Goal: Task Accomplishment & Management: Complete application form

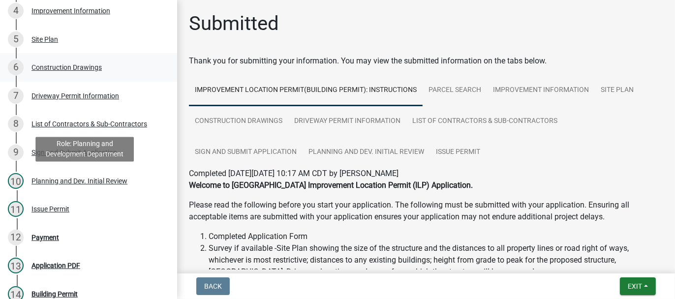
scroll to position [295, 0]
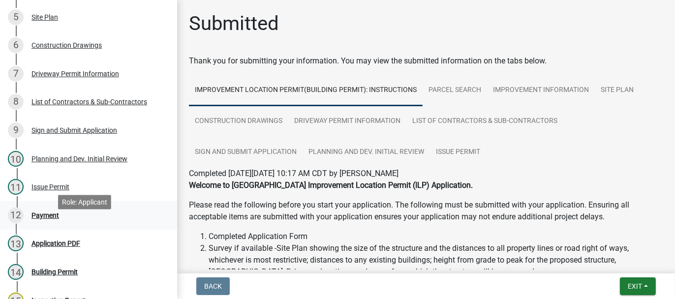
click at [36, 219] on div "Payment" at bounding box center [45, 215] width 28 height 7
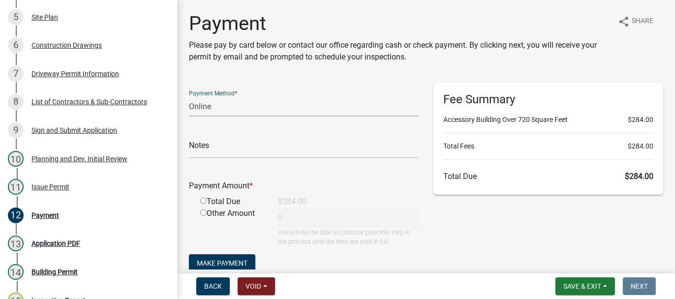
click at [209, 107] on select "Credit Card POS Check Cash Online" at bounding box center [304, 106] width 230 height 20
select select "1: 0"
click at [189, 96] on select "Credit Card POS Check Cash Online" at bounding box center [304, 106] width 230 height 20
click at [200, 150] on input "text" at bounding box center [304, 148] width 230 height 20
type input "25082"
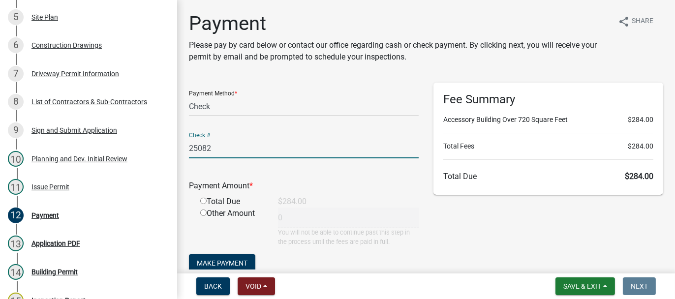
click at [204, 200] on input "radio" at bounding box center [203, 201] width 6 height 6
radio input "true"
type input "284"
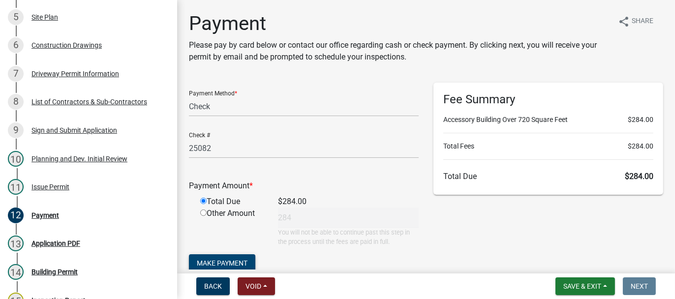
click at [210, 260] on span "Make Payment" at bounding box center [222, 263] width 51 height 8
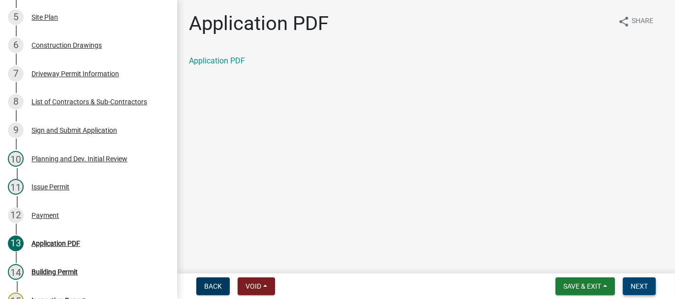
click at [632, 289] on span "Next" at bounding box center [638, 286] width 17 height 8
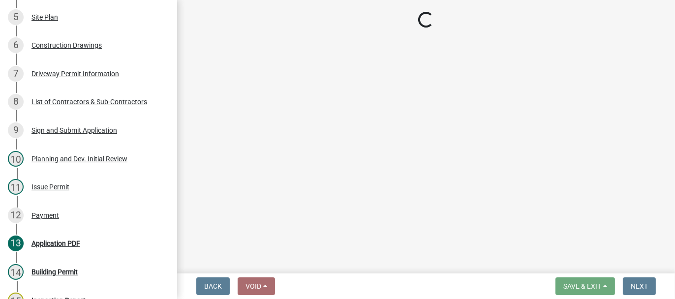
select select "62bb873c-c571-4454-ac8a-8c216551e2a3"
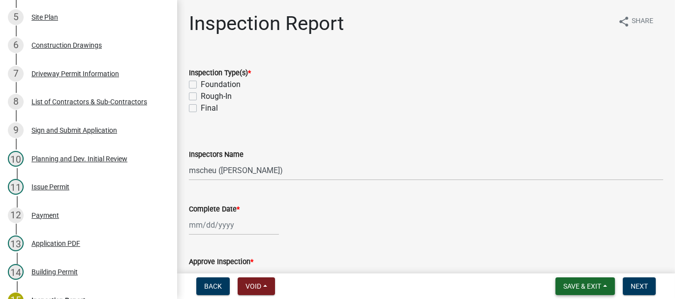
click at [578, 284] on span "Save & Exit" at bounding box center [582, 286] width 38 height 8
click at [564, 264] on button "Save & Exit" at bounding box center [575, 261] width 79 height 24
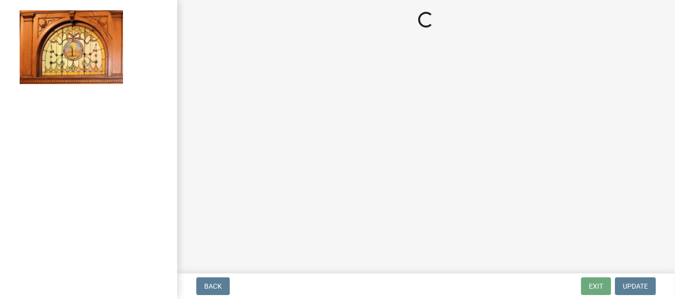
select select "62bb873c-c571-4454-ac8a-8c216551e2a3"
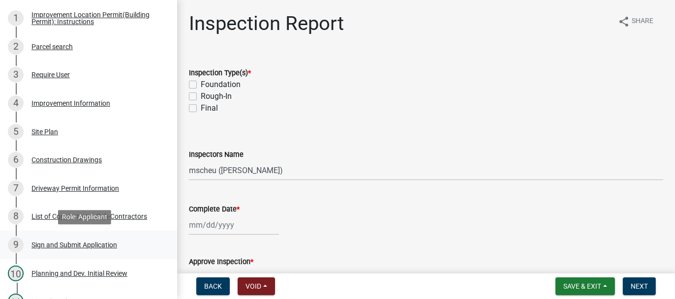
scroll to position [197, 0]
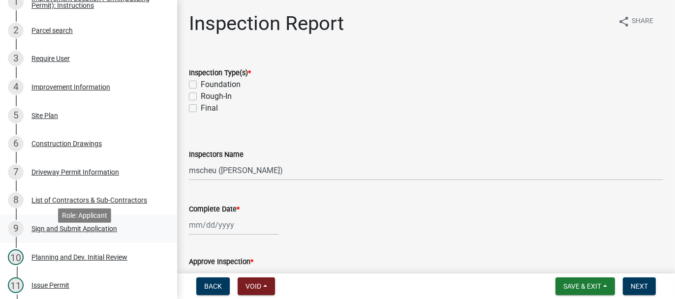
click at [59, 232] on div "Sign and Submit Application" at bounding box center [74, 228] width 86 height 7
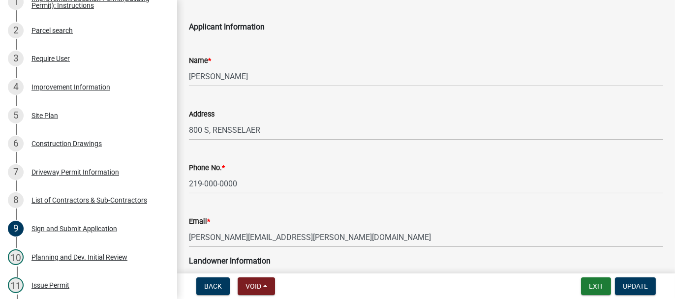
scroll to position [49, 0]
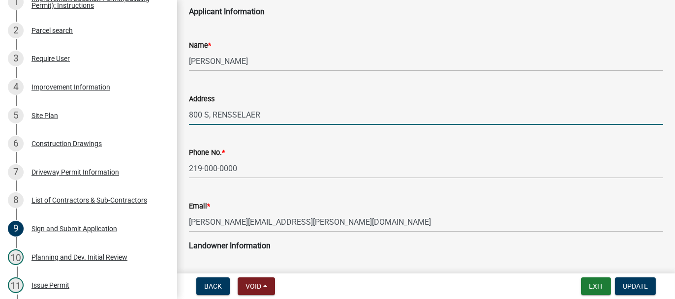
click at [189, 114] on input "800 S, RENSSELAER" at bounding box center [426, 115] width 474 height 20
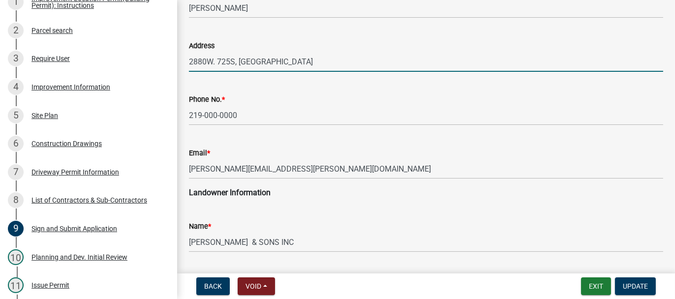
scroll to position [98, 0]
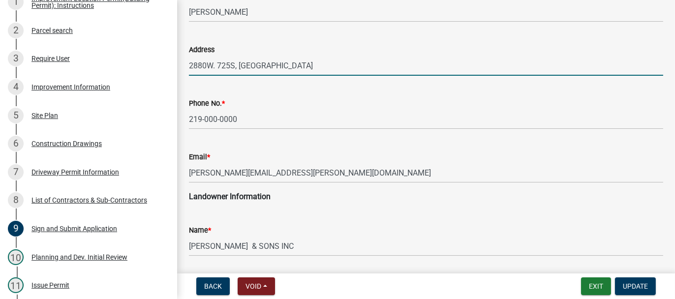
type input "2880W. 725S, RENSSELAER"
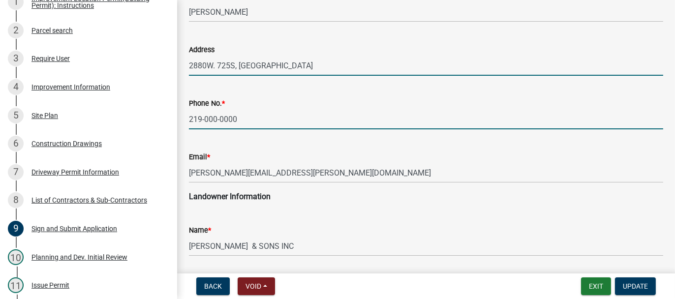
click at [205, 118] on input "219-000-0000" at bounding box center [426, 119] width 474 height 20
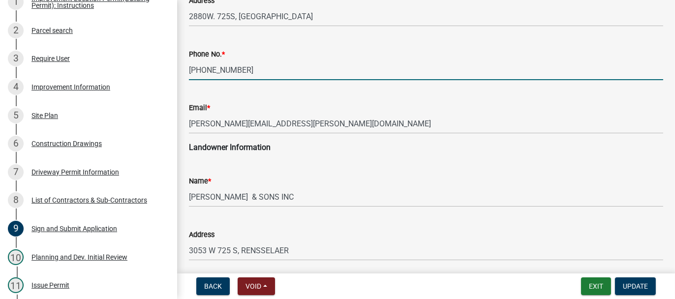
scroll to position [197, 0]
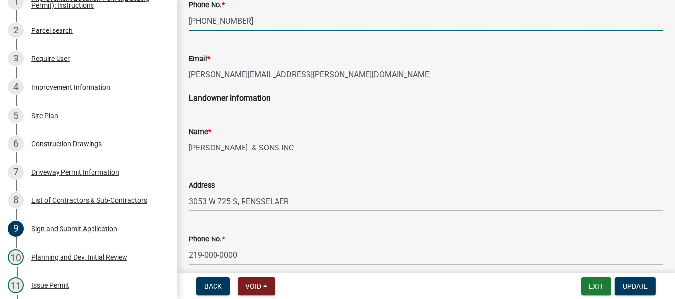
type input "219-863-8647"
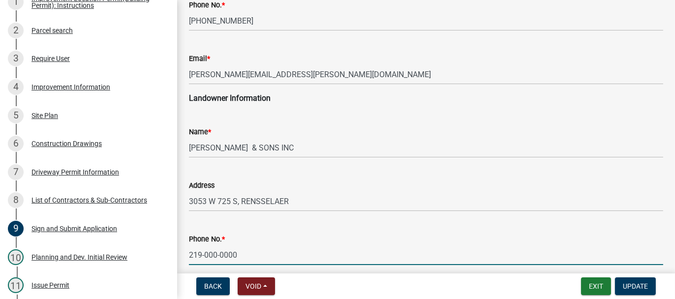
drag, startPoint x: 204, startPoint y: 256, endPoint x: 216, endPoint y: 224, distance: 34.7
click at [207, 252] on input "219-000-0000" at bounding box center [426, 255] width 474 height 20
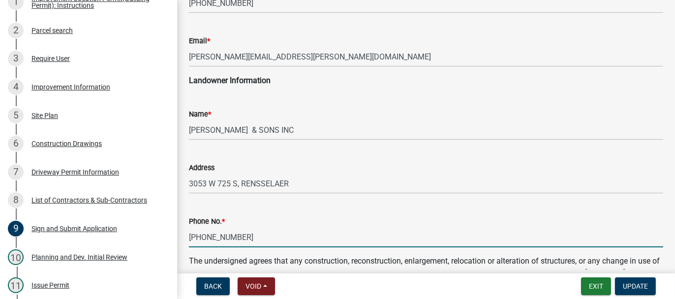
scroll to position [246, 0]
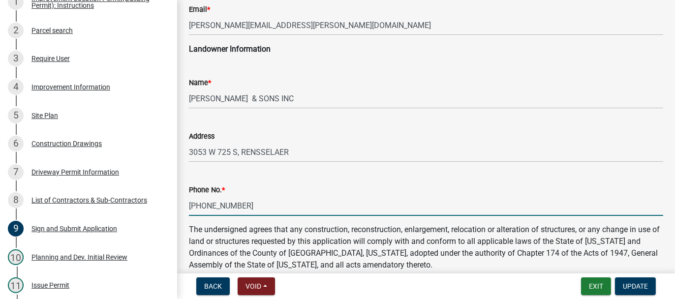
click at [222, 205] on input "219-863-0000" at bounding box center [426, 206] width 474 height 20
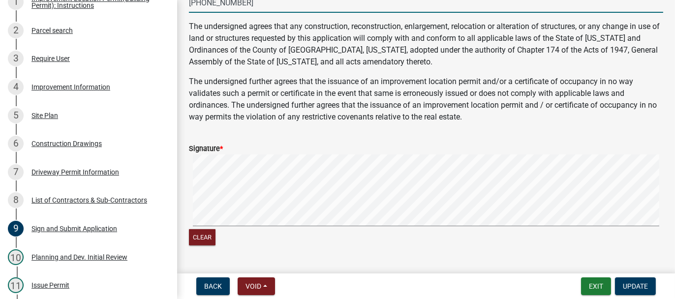
scroll to position [492, 0]
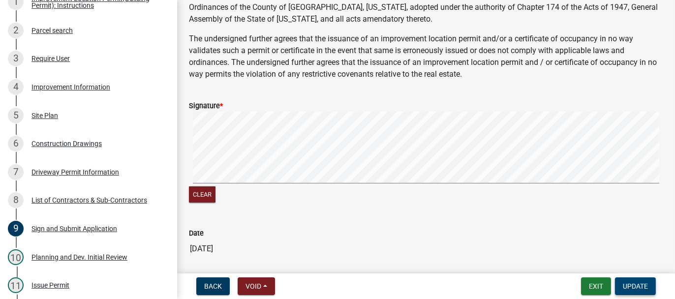
type input "219-863-8647"
drag, startPoint x: 645, startPoint y: 287, endPoint x: 565, endPoint y: 291, distance: 80.2
click at [645, 287] on span "Update" at bounding box center [634, 286] width 25 height 8
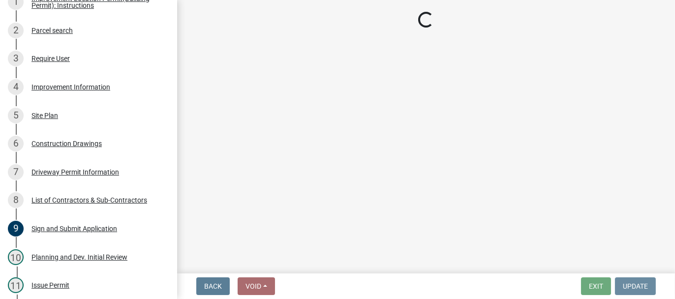
scroll to position [0, 0]
select select "62bb873c-c571-4454-ac8a-8c216551e2a3"
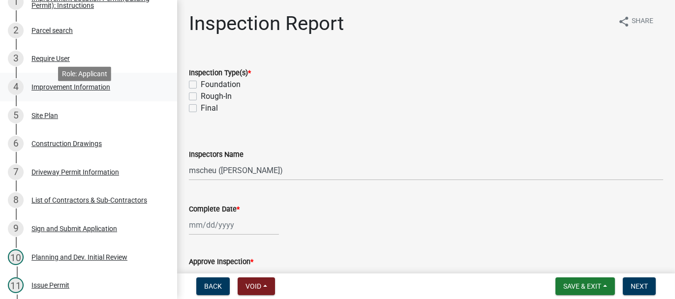
click at [86, 90] on div "Improvement Information" at bounding box center [70, 87] width 79 height 7
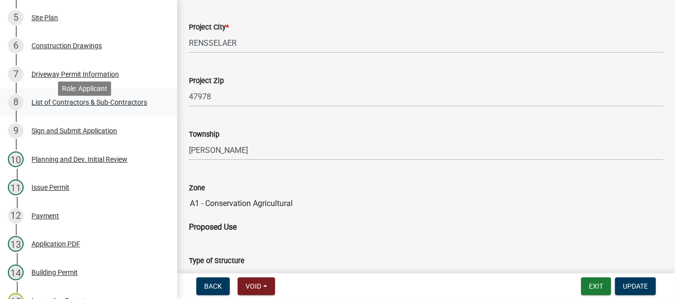
scroll to position [295, 0]
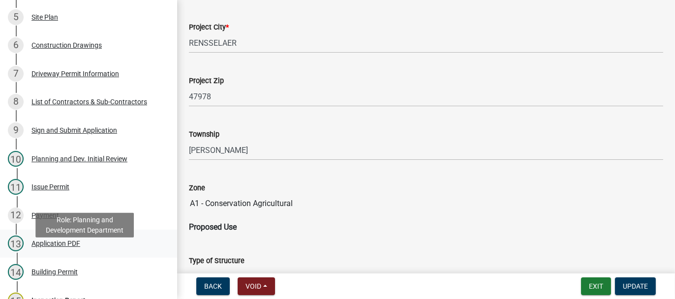
click at [39, 247] on div "Application PDF" at bounding box center [55, 243] width 49 height 7
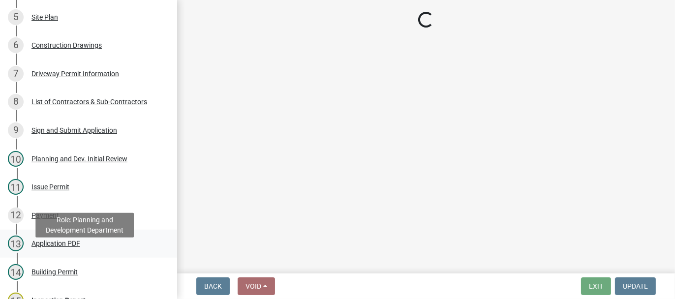
scroll to position [0, 0]
click at [39, 247] on div "Application PDF" at bounding box center [55, 243] width 49 height 7
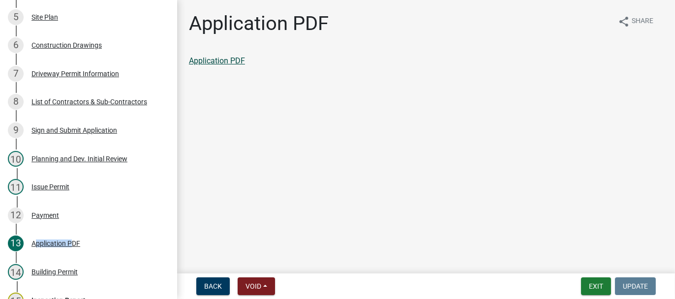
click at [230, 59] on link "Application PDF" at bounding box center [217, 60] width 56 height 9
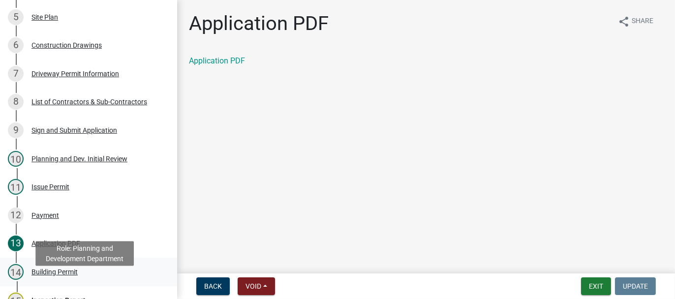
click at [52, 275] on div "Building Permit" at bounding box center [54, 271] width 46 height 7
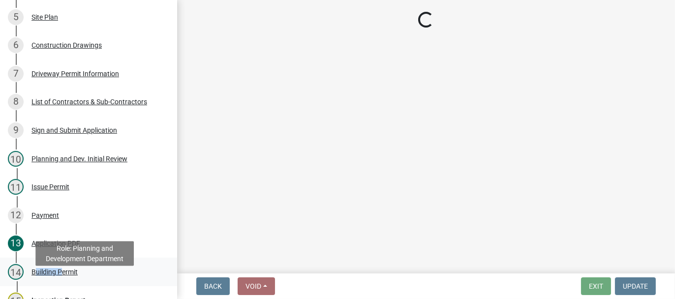
click at [52, 275] on div "Building Permit" at bounding box center [54, 271] width 46 height 7
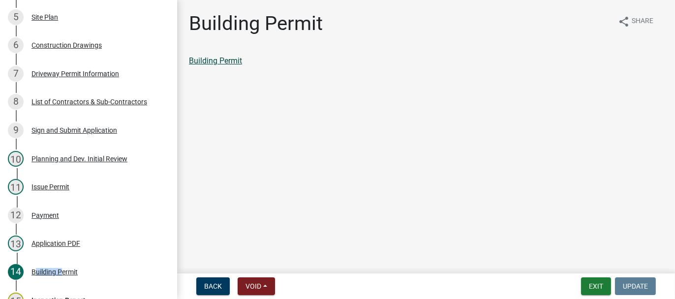
click at [215, 61] on link "Building Permit" at bounding box center [215, 60] width 53 height 9
click at [589, 284] on button "Exit" at bounding box center [596, 286] width 30 height 18
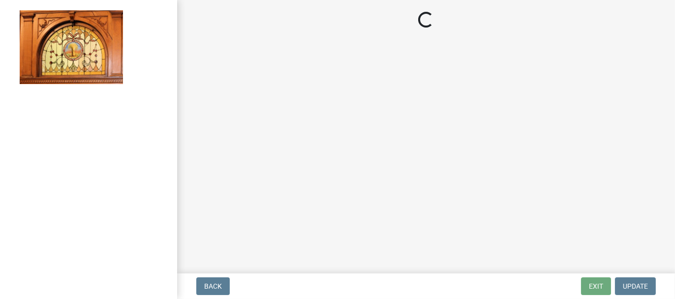
select select "62bb873c-c571-4454-ac8a-8c216551e2a3"
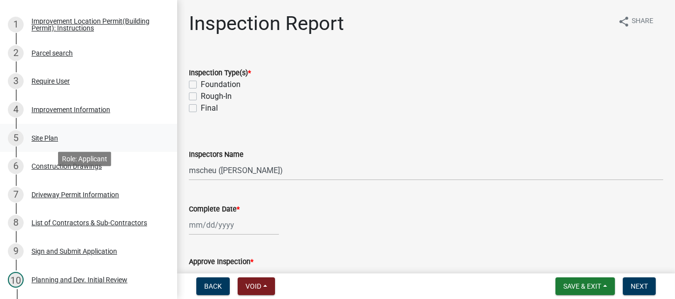
scroll to position [197, 0]
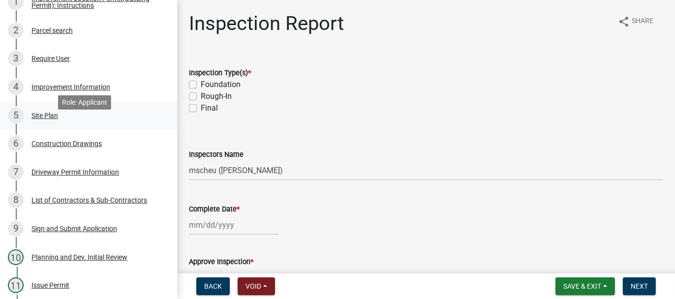
click at [43, 119] on div "Site Plan" at bounding box center [44, 115] width 27 height 7
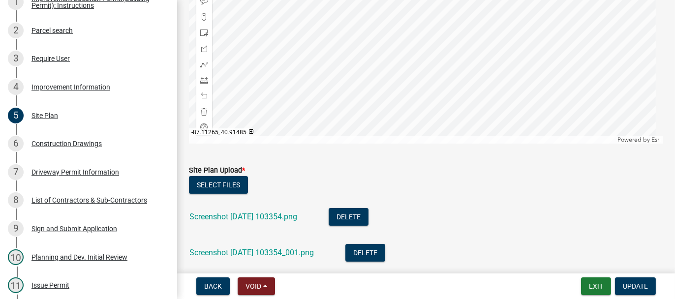
scroll to position [238, 0]
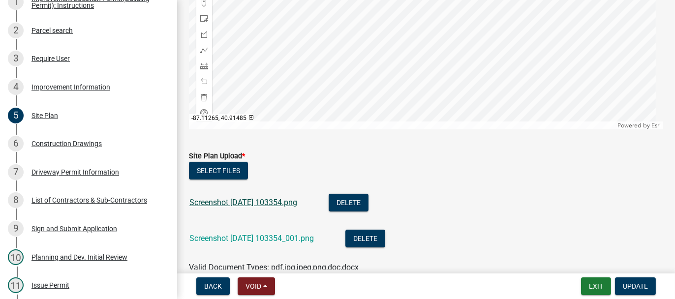
click at [204, 205] on link "Screenshot [DATE] 103354.png" at bounding box center [243, 202] width 108 height 9
click at [254, 238] on link "Screenshot [DATE] 103354_001.png" at bounding box center [251, 238] width 124 height 9
